Goal: Communication & Community: Answer question/provide support

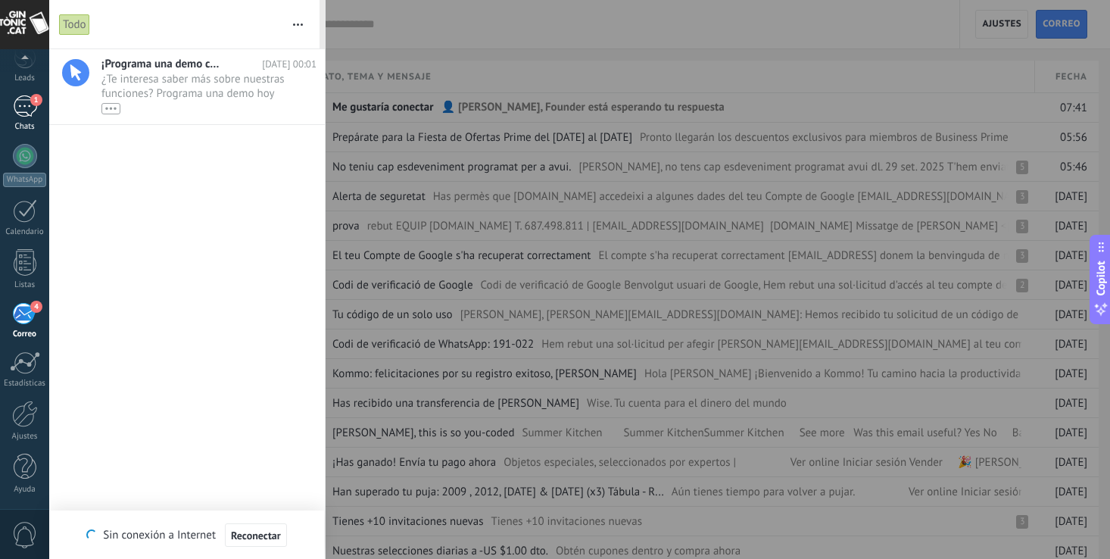
click at [27, 104] on div "1" at bounding box center [25, 106] width 24 height 22
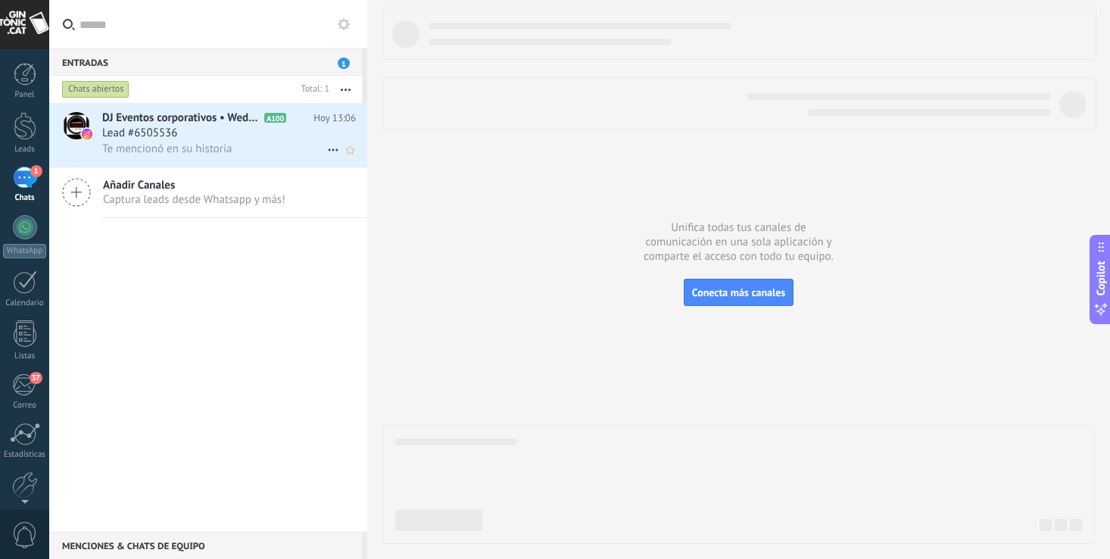
click at [200, 136] on div "Lead #6505536" at bounding box center [229, 133] width 254 height 15
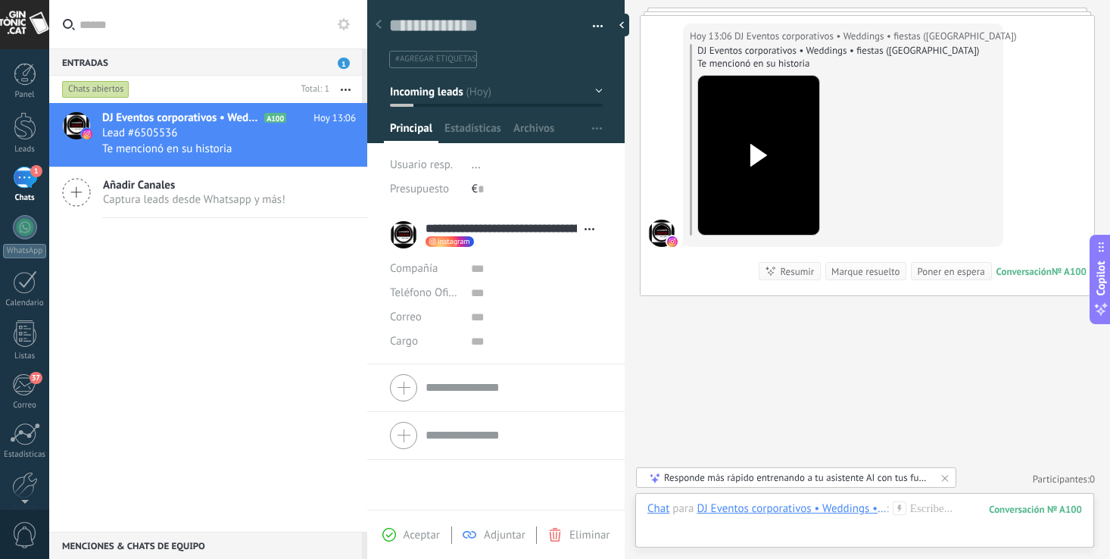
click at [757, 153] on use at bounding box center [758, 155] width 17 height 23
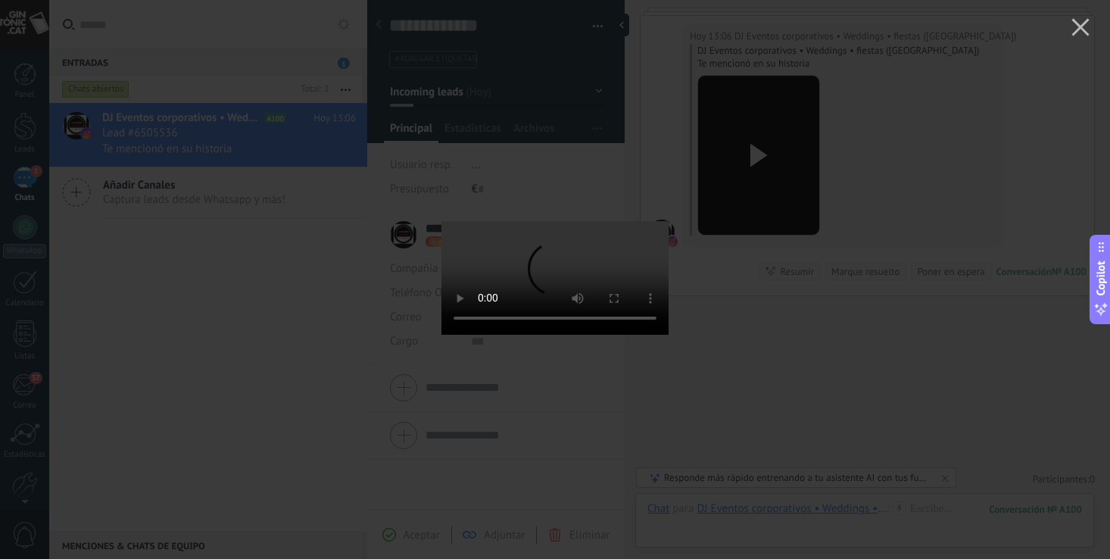
click at [318, 328] on div at bounding box center [555, 279] width 1110 height 559
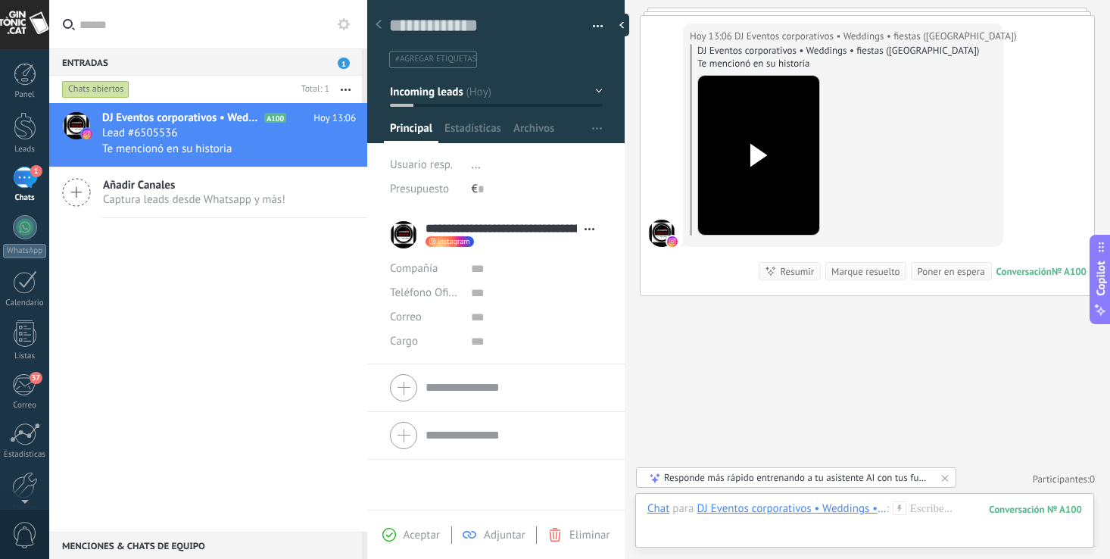
click at [33, 177] on div "1" at bounding box center [25, 178] width 24 height 22
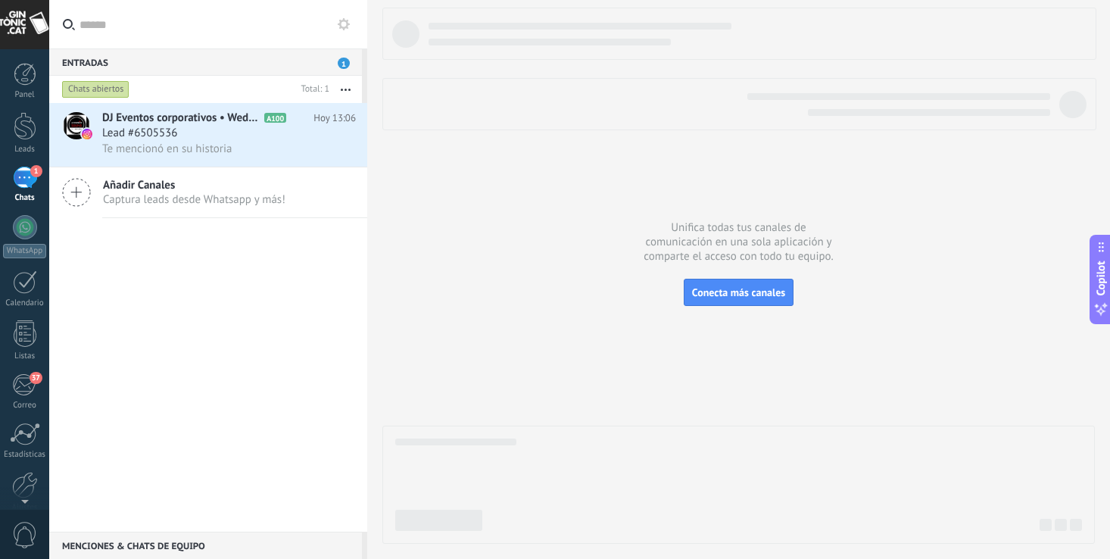
click at [349, 61] on span "1" at bounding box center [344, 63] width 12 height 11
click at [136, 123] on span "DJ Eventos corporativos • Weddings • fiestas (Barcelona)" at bounding box center [181, 118] width 159 height 15
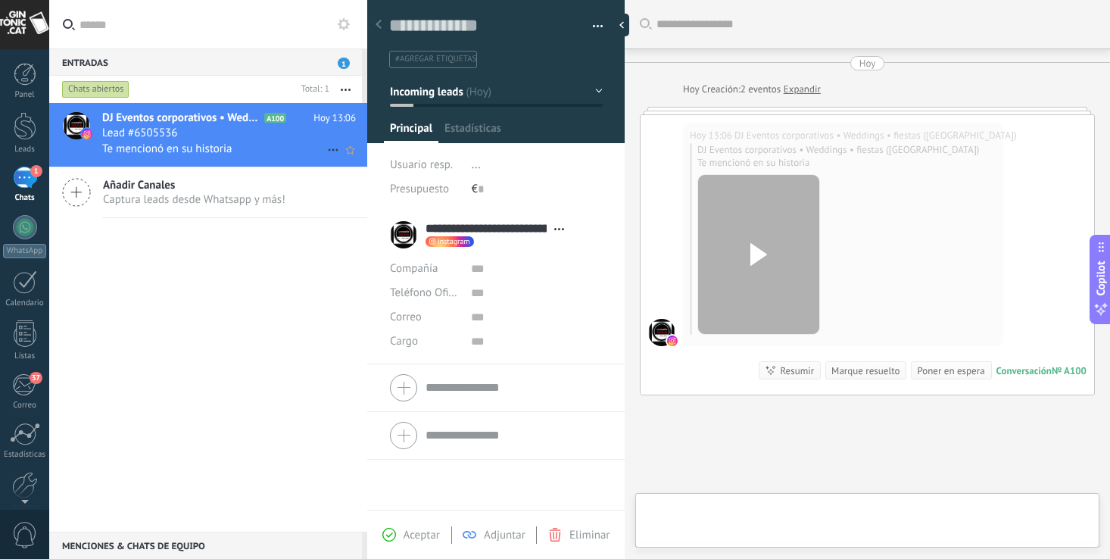
type textarea "**********"
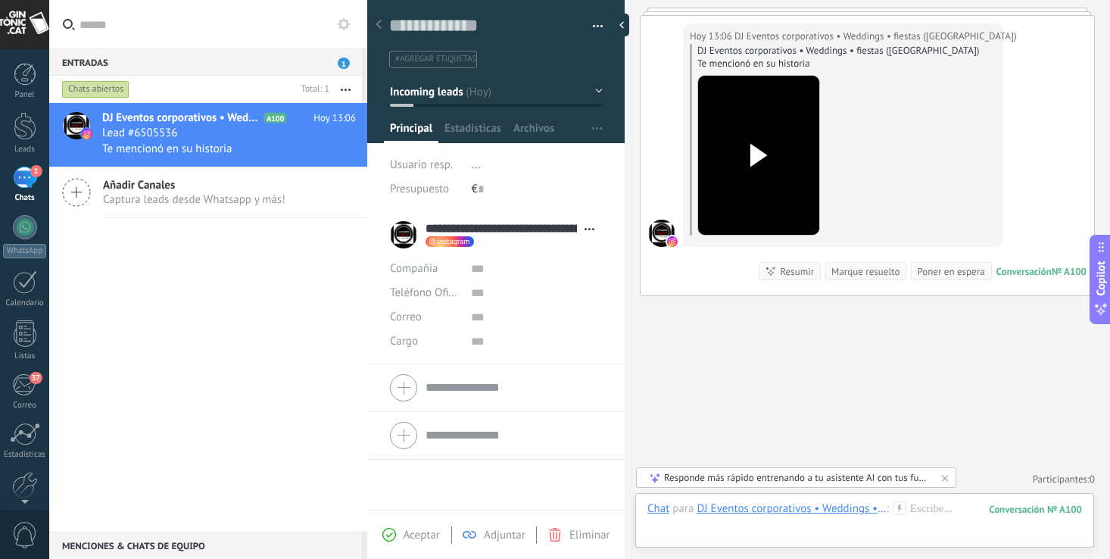
click at [227, 404] on div "DJ Eventos corporativos • Weddings • fiestas (Barcelona) A100 Hoy 13:06 Lead #6…" at bounding box center [208, 317] width 318 height 429
